Goal: Task Accomplishment & Management: Complete application form

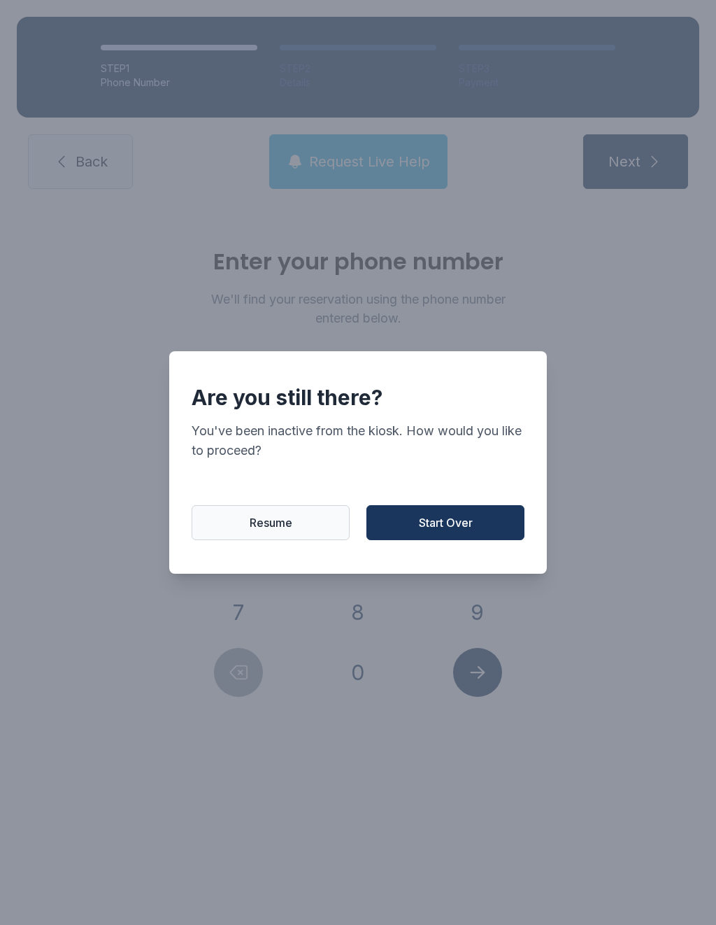
click at [429, 519] on button "Start Over" at bounding box center [445, 522] width 158 height 35
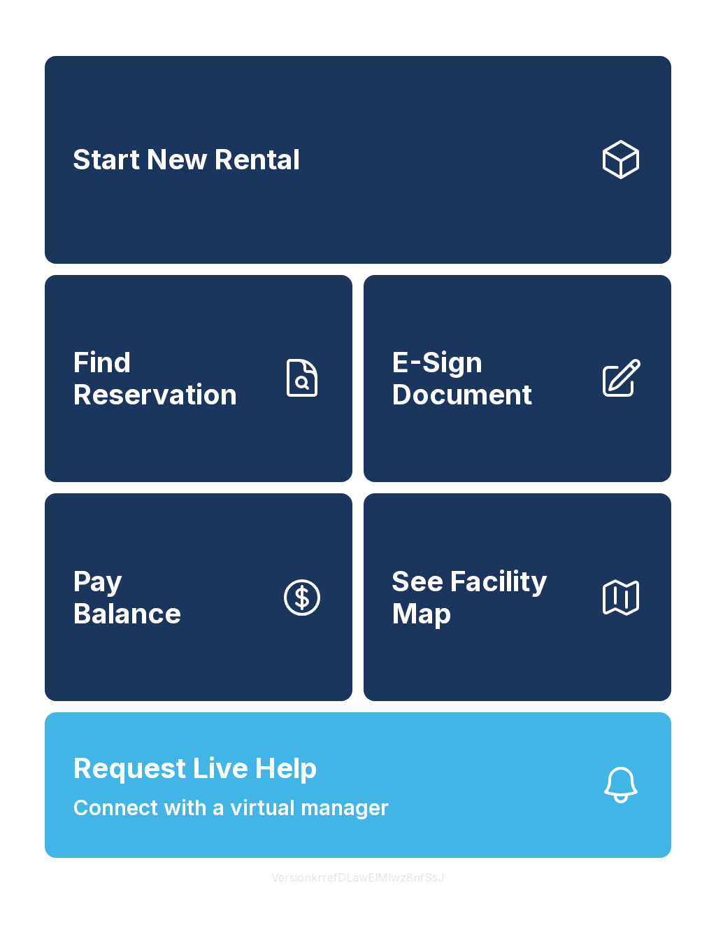
click at [530, 848] on button "Request Live Help Connect with a virtual manager" at bounding box center [358, 784] width 627 height 145
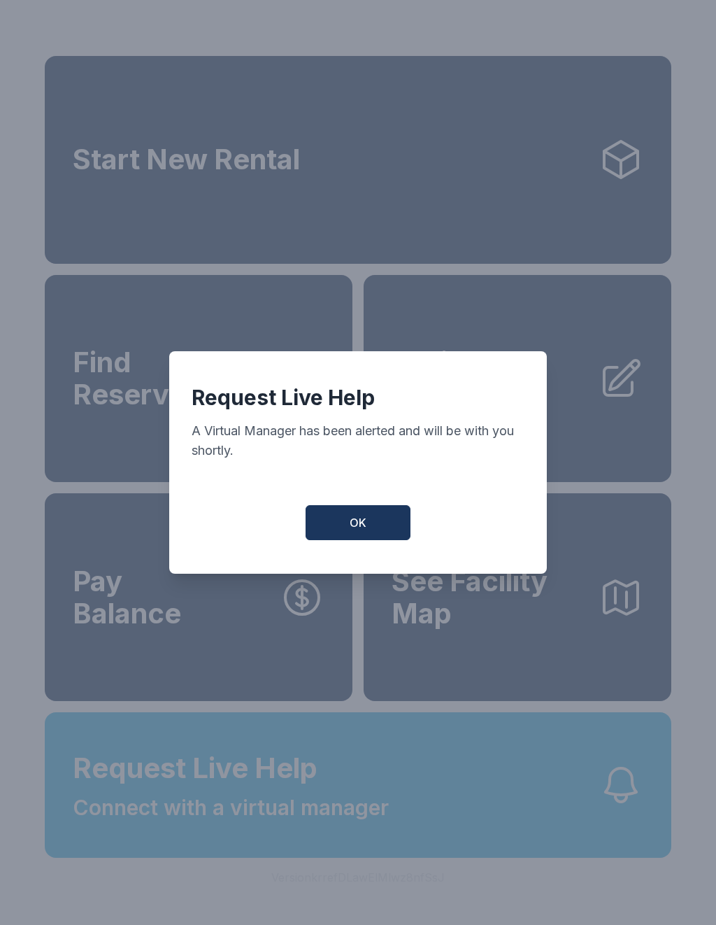
click at [378, 527] on button "OK" at bounding box center [358, 522] width 105 height 35
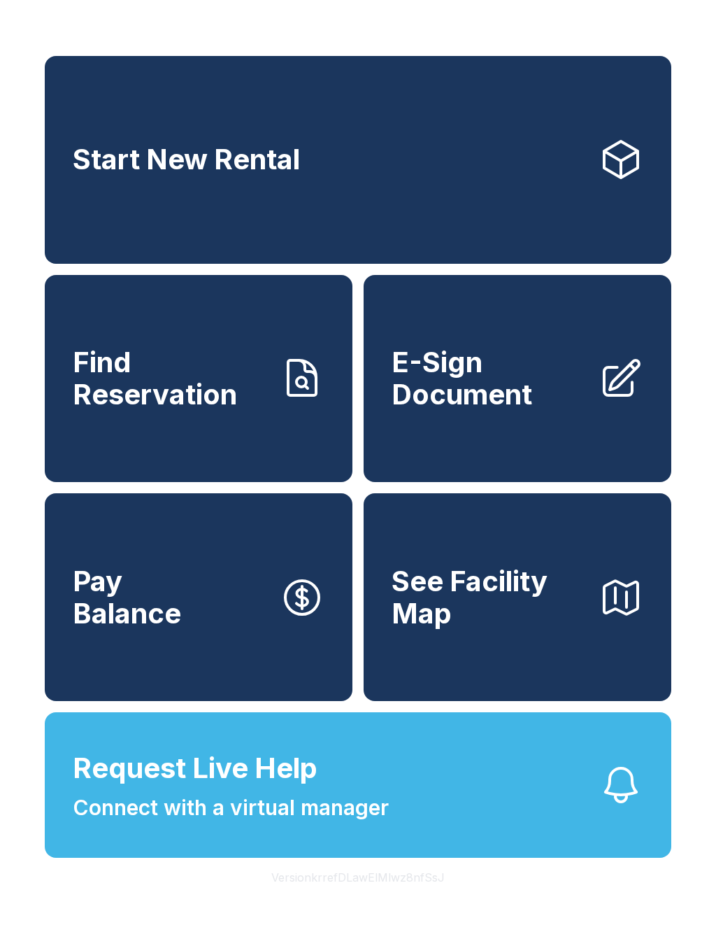
click at [584, 627] on span "See Facility Map" at bounding box center [490, 597] width 196 height 64
click at [527, 410] on span "E-Sign Document" at bounding box center [490, 378] width 196 height 64
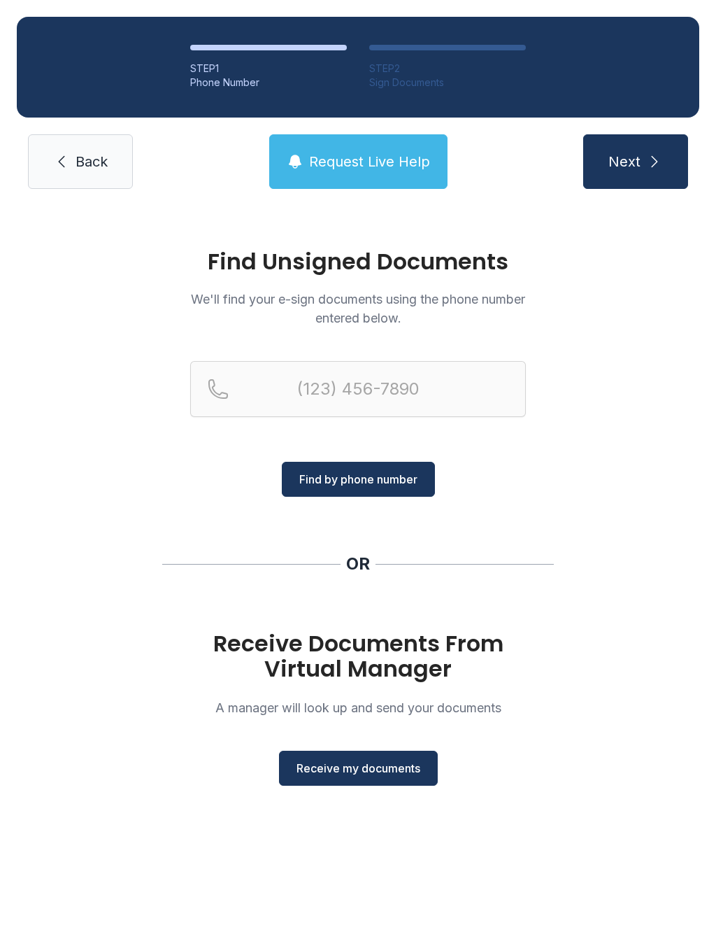
click at [410, 769] on span "Receive my documents" at bounding box center [359, 768] width 124 height 17
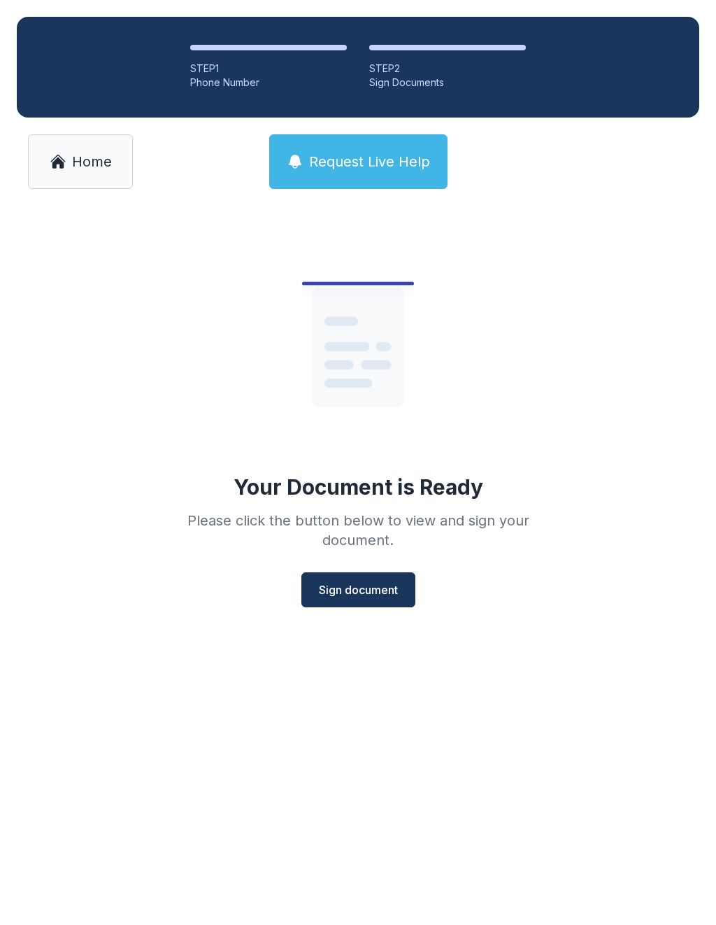
click at [370, 588] on span "Sign document" at bounding box center [358, 589] width 79 height 17
click at [90, 166] on span "Home" at bounding box center [92, 162] width 40 height 20
